Goal: Transaction & Acquisition: Book appointment/travel/reservation

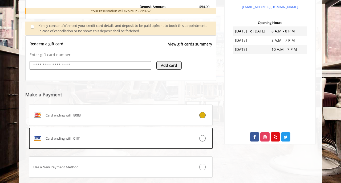
scroll to position [188, 0]
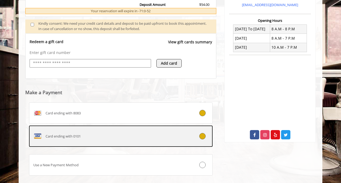
click at [204, 137] on icon at bounding box center [202, 136] width 6 height 6
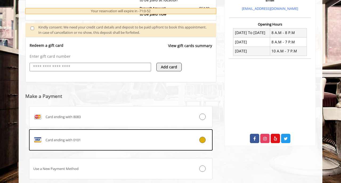
scroll to position [232, 0]
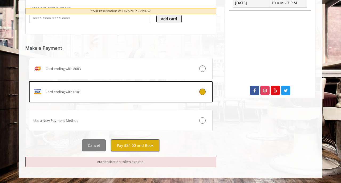
click at [132, 145] on button "Pay $54.00 and Book" at bounding box center [135, 146] width 48 height 12
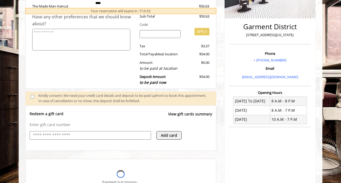
scroll to position [139, 0]
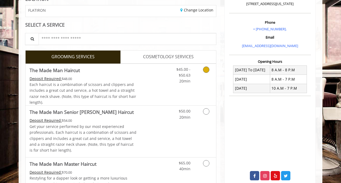
scroll to position [83, 0]
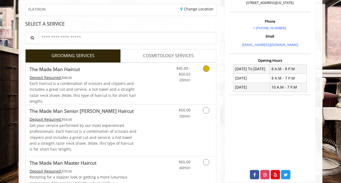
click at [208, 70] on icon "Grooming services" at bounding box center [206, 69] width 6 height 6
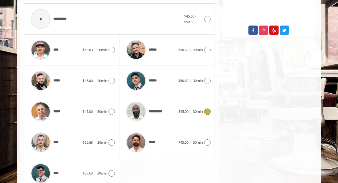
scroll to position [229, 0]
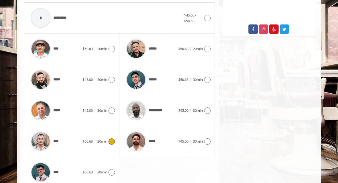
click at [111, 141] on icon at bounding box center [111, 141] width 6 height 6
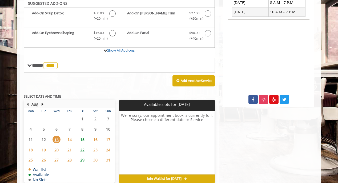
scroll to position [157, 0]
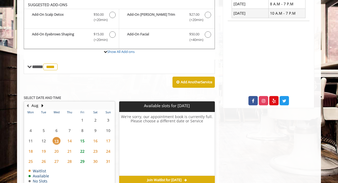
click at [80, 141] on span "15" at bounding box center [82, 141] width 8 height 8
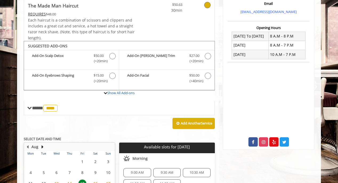
scroll to position [0, 0]
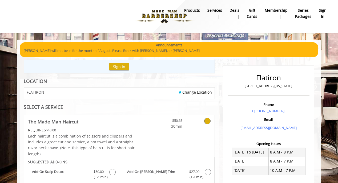
click at [121, 93] on div "Change Location" at bounding box center [168, 93] width 99 height 11
click at [191, 92] on link "Change Location" at bounding box center [195, 92] width 33 height 5
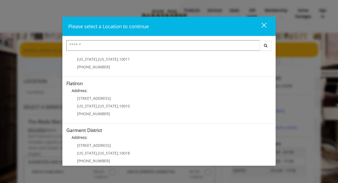
scroll to position [125, 0]
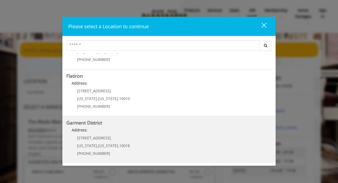
click at [141, 135] on District "Address:" at bounding box center [168, 131] width 205 height 9
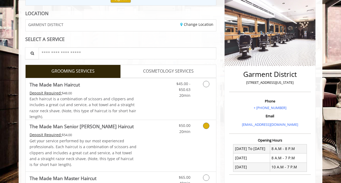
scroll to position [84, 0]
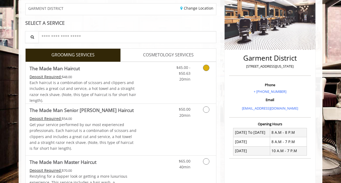
click at [206, 69] on icon "Grooming services" at bounding box center [206, 68] width 6 height 6
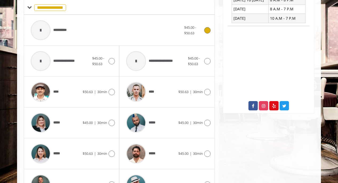
scroll to position [240, 0]
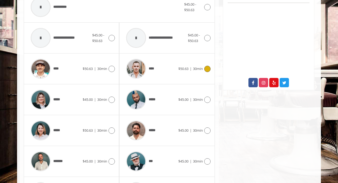
click at [206, 68] on icon at bounding box center [207, 69] width 6 height 6
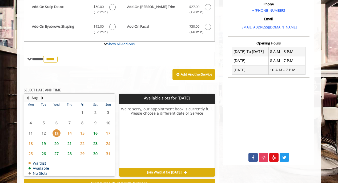
scroll to position [157, 0]
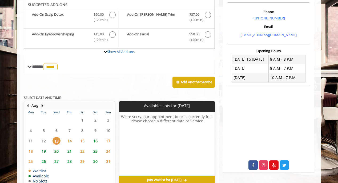
click at [95, 141] on span "16" at bounding box center [95, 141] width 8 height 8
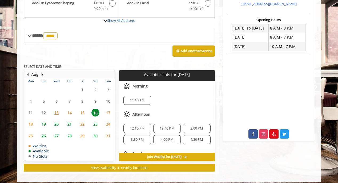
scroll to position [193, 0]
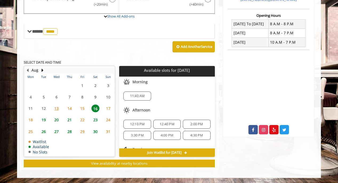
click at [140, 96] on span "11:40 AM" at bounding box center [137, 96] width 15 height 4
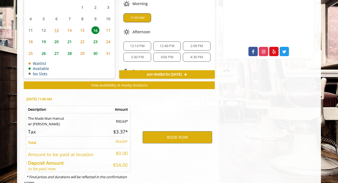
scroll to position [289, 0]
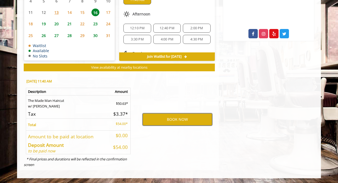
click at [179, 119] on button "BOOK NOW" at bounding box center [176, 119] width 69 height 12
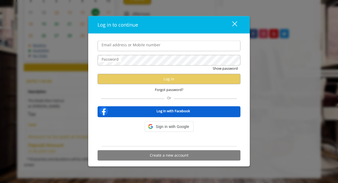
type input "**********"
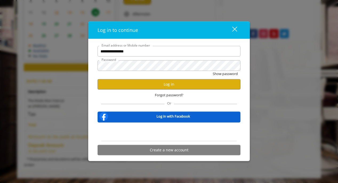
scroll to position [0, 0]
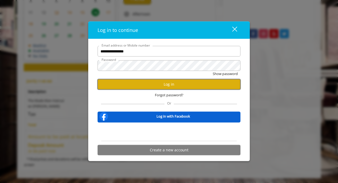
click at [170, 86] on button "Log in" at bounding box center [168, 84] width 143 height 10
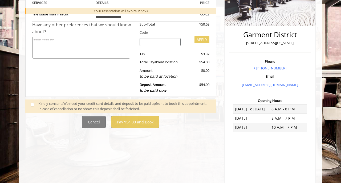
scroll to position [137, 0]
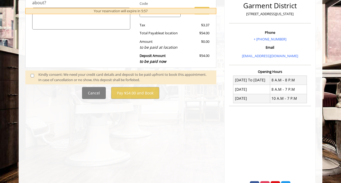
click at [76, 76] on div "Kindly consent: We need your credit card details and deposit to be paid upfront…" at bounding box center [124, 77] width 173 height 11
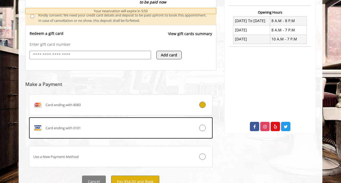
scroll to position [197, 0]
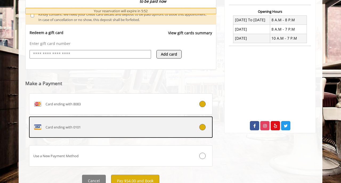
click at [203, 129] on icon at bounding box center [202, 127] width 6 height 6
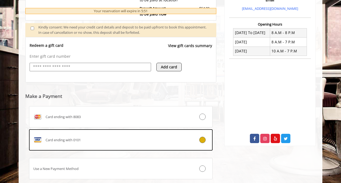
scroll to position [219, 0]
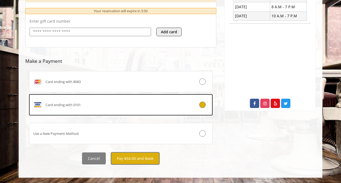
click at [133, 159] on button "Pay $54.00 and Book" at bounding box center [135, 159] width 48 height 12
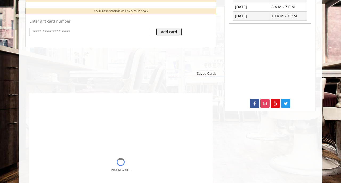
scroll to position [0, 0]
